Goal: Task Accomplishment & Management: Manage account settings

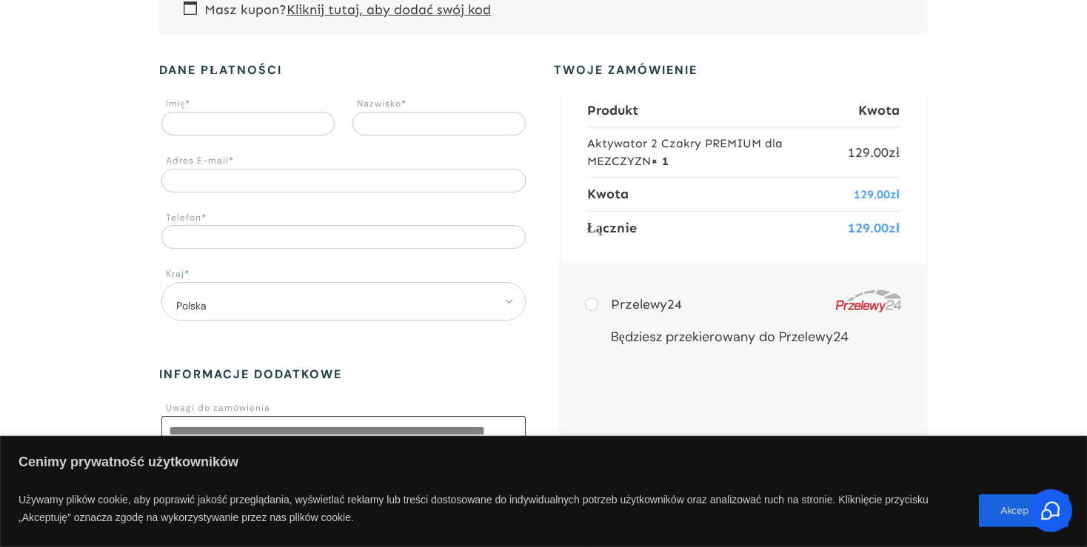
scroll to position [233, 0]
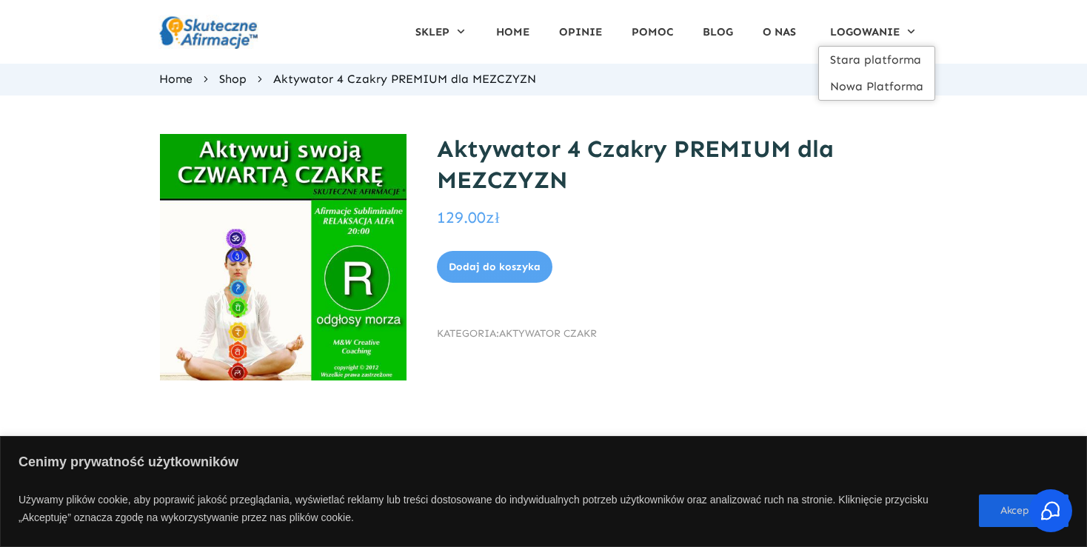
click at [857, 54] on span "Stara platforma" at bounding box center [876, 60] width 93 height 24
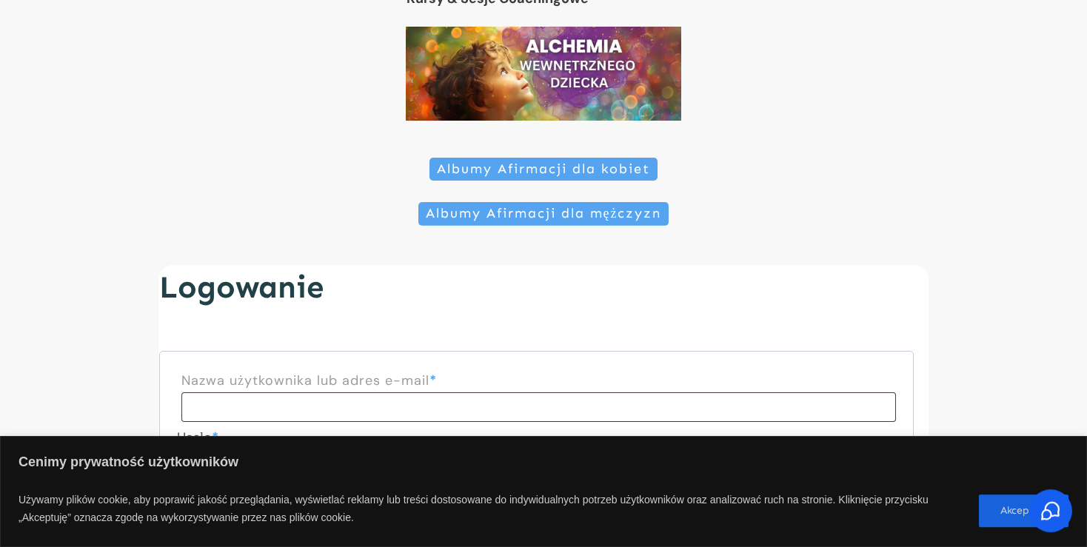
scroll to position [125, 0]
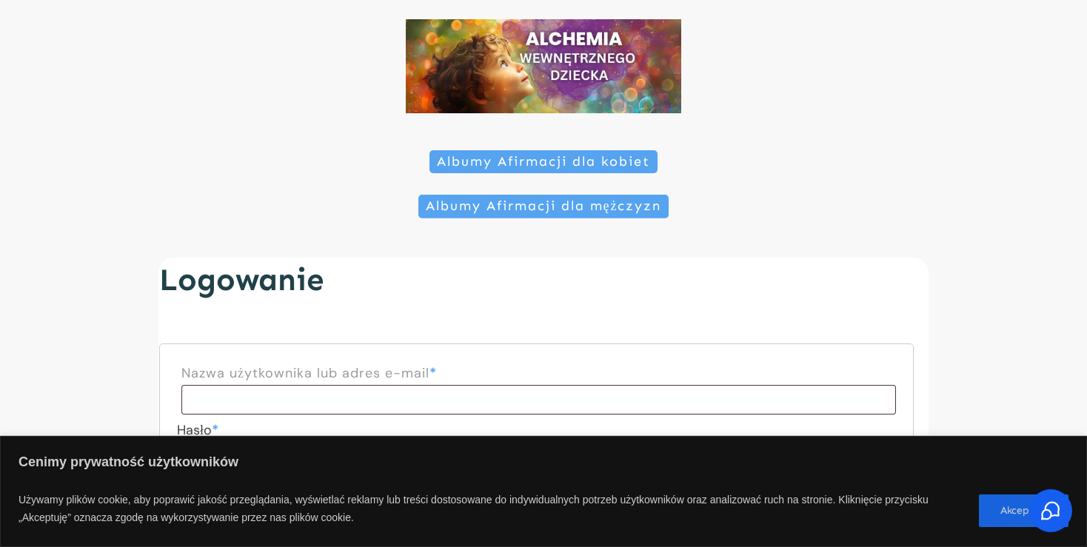
click at [547, 195] on link "Albumy Afirmacji dla mężczyzn" at bounding box center [543, 207] width 251 height 24
click at [547, 198] on span "Albumy Afirmacji dla mężczyzn" at bounding box center [544, 206] width 236 height 16
